Goal: Information Seeking & Learning: Find contact information

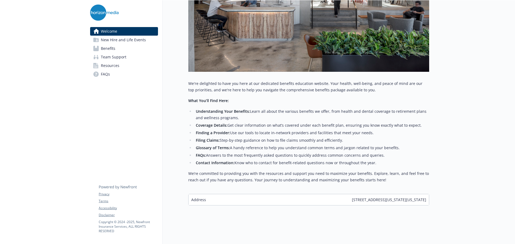
scroll to position [152, 0]
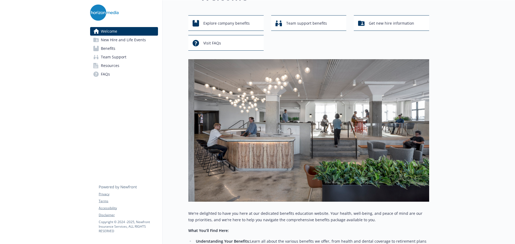
click at [107, 59] on span "Team Support" at bounding box center [113, 57] width 25 height 9
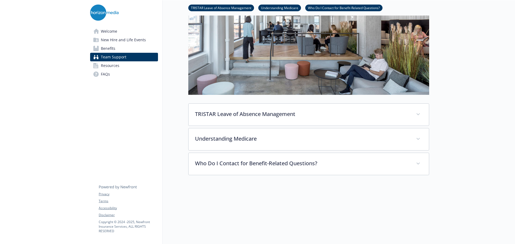
scroll to position [126, 0]
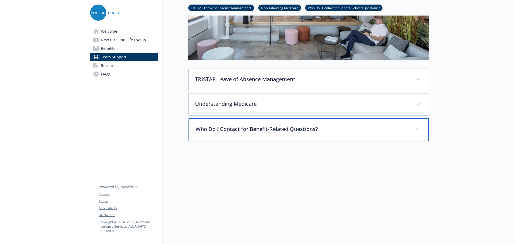
click at [218, 129] on p "Who Do I Contact for Benefit-Related Questions?" at bounding box center [302, 129] width 213 height 8
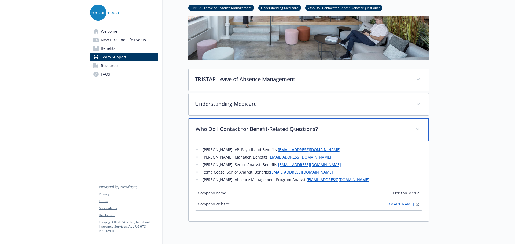
scroll to position [152, 0]
